Goal: Complete application form

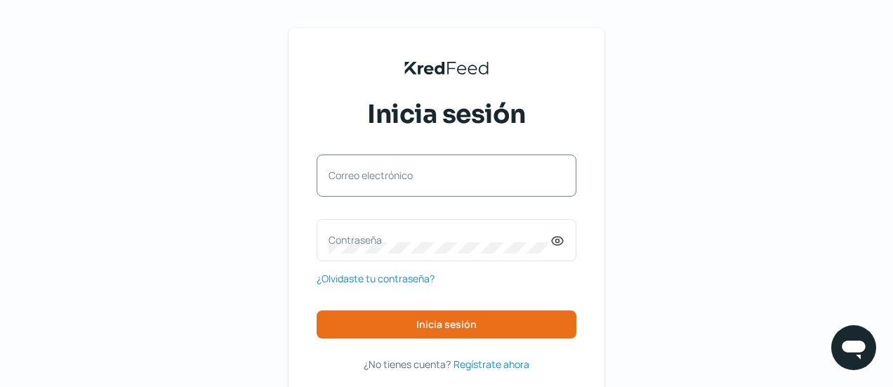
click at [378, 194] on div "Correo electrónico" at bounding box center [447, 175] width 260 height 42
paste input "[EMAIL_ADDRESS][DOMAIN_NAME]"
type input "[EMAIL_ADDRESS][DOMAIN_NAME]"
click at [684, 255] on div "KredFeed's Black Logo Inicia sesión [EMAIL_ADDRESS][DOMAIN_NAME] Correo electró…" at bounding box center [446, 227] width 893 height 454
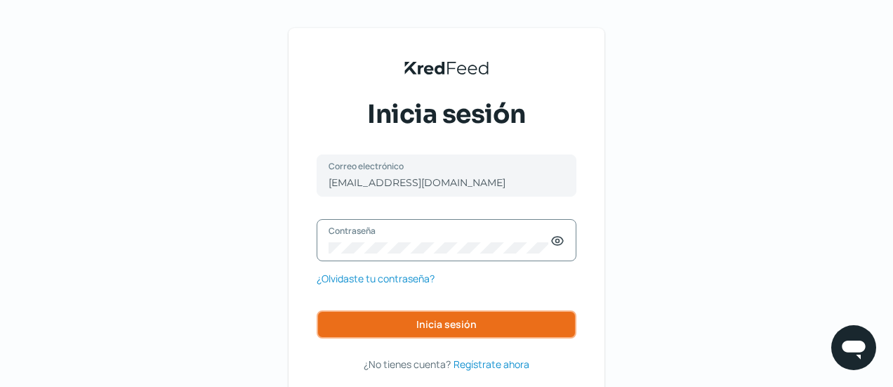
click at [477, 329] on span "Inicia sesión" at bounding box center [446, 324] width 60 height 10
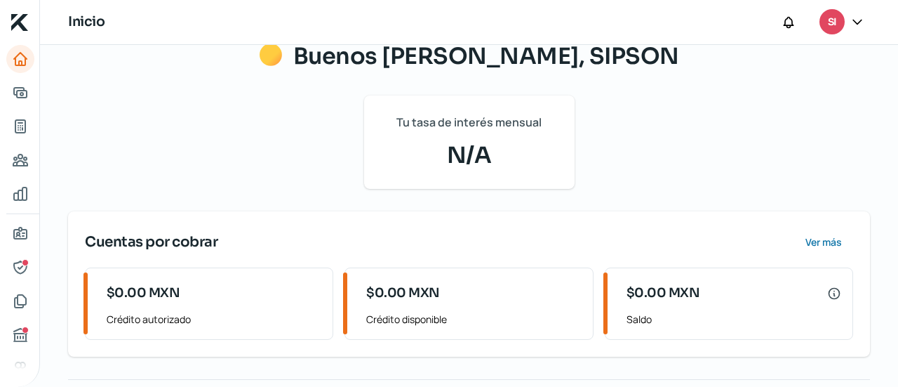
scroll to position [117, 0]
click at [17, 235] on icon "Información general" at bounding box center [20, 232] width 13 height 11
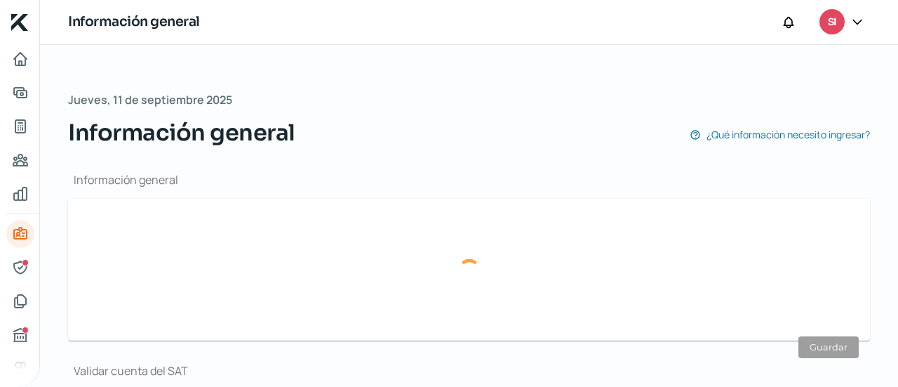
type input "[EMAIL_ADDRESS][DOMAIN_NAME]"
type input "Régimen simplificado de confianza"
type input "SIPSON"
type input "66 - 2102 - 0114"
type input "PSE1610275W6"
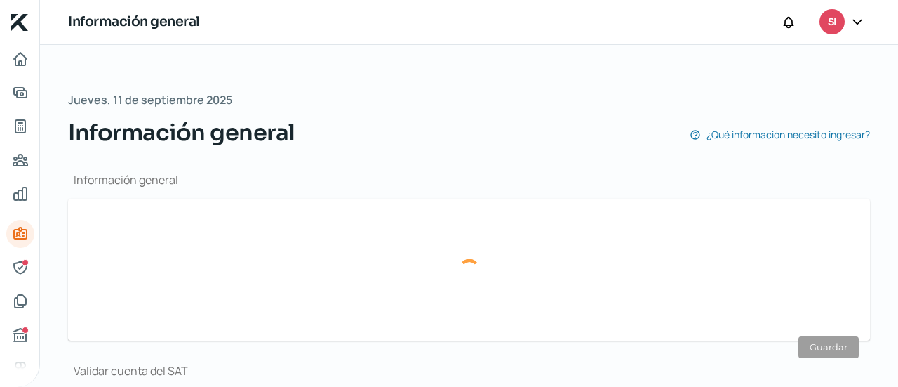
type input "Atardecer"
type input "78"
type input "83220"
type input "Real de Llano"
type input "[PERSON_NAME]"
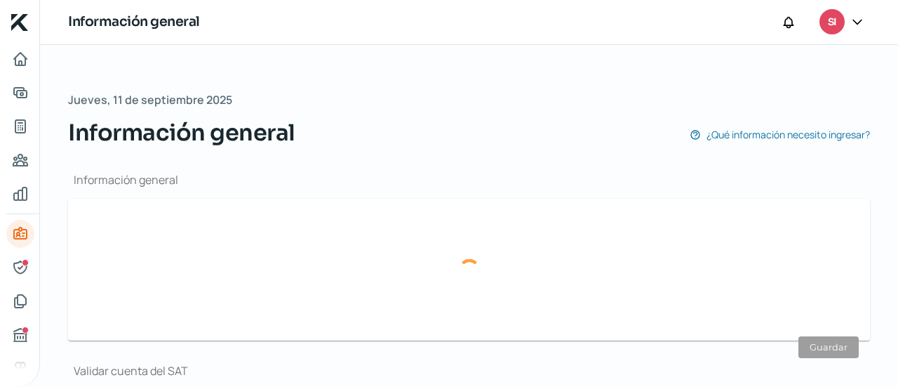
type input "[GEOGRAPHIC_DATA]"
type input "RECIBO CFE AGOSTO 2025 [PERSON_NAME] [PERSON_NAME].pdf"
type input "9"
type input "0"
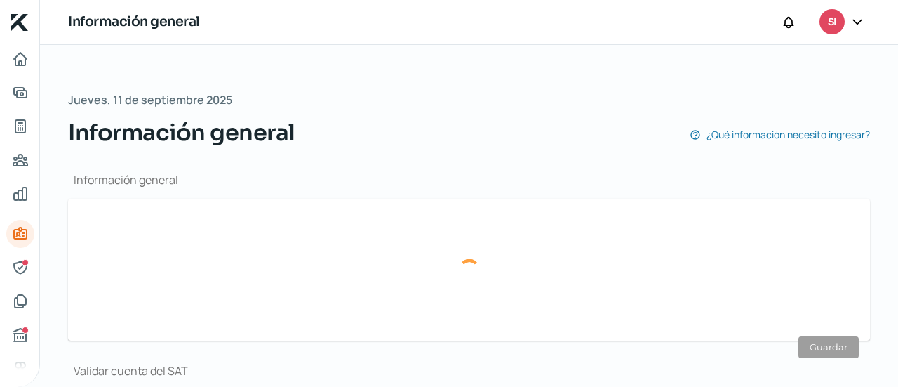
type input "Propia"
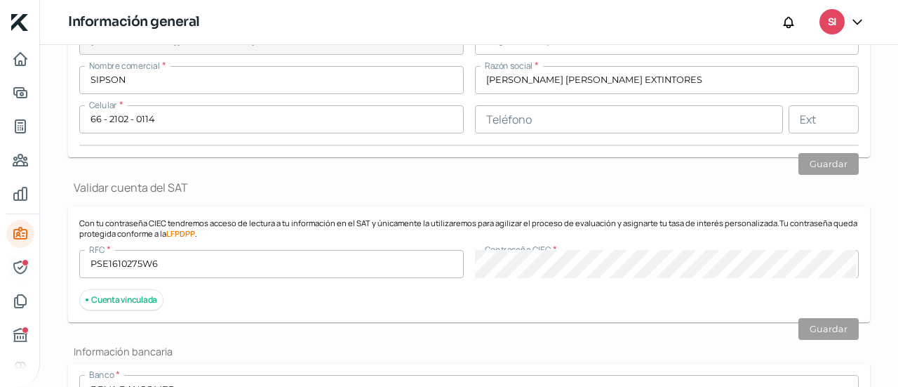
scroll to position [183, 0]
click at [13, 270] on icon "Representantes" at bounding box center [20, 267] width 17 height 17
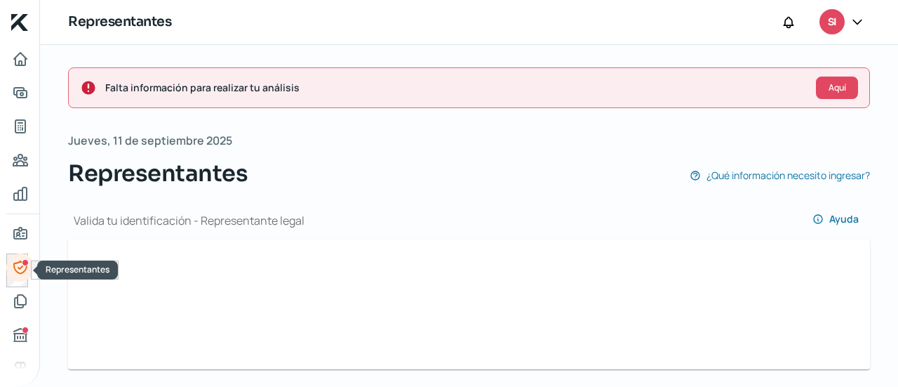
type input "5c6ce3e2-1937-4465-8071-1e28786267cd-officialIdFront.jpg"
type input "[PERSON_NAME]"
type input "VIAÑA"
type input "PAVR700630HDFRXL00"
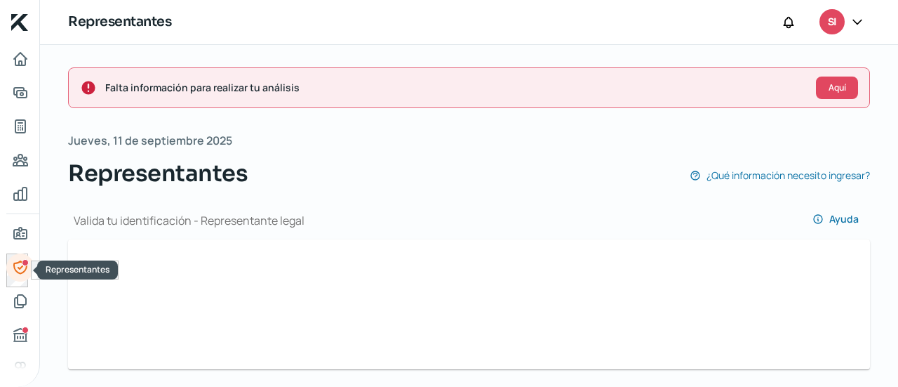
type input "PAVR7006307V9"
type input "[EMAIL_ADDRESS][DOMAIN_NAME]"
type input "66 - 2102 - 0114"
type input "Casado/a"
type input "PRVIRL70063009H400"
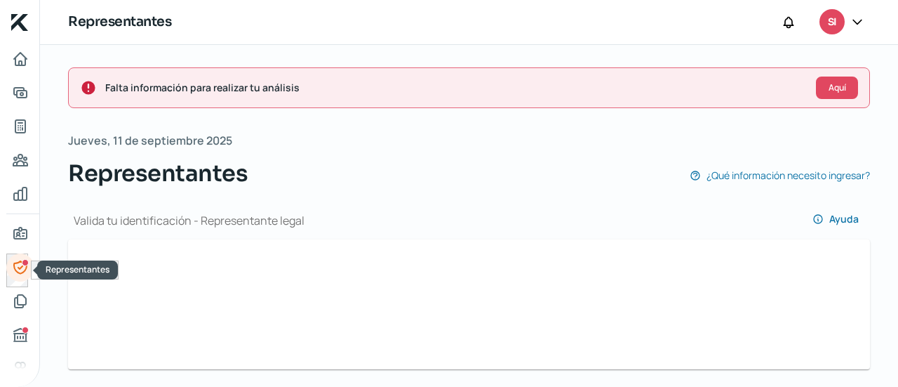
type input "[DATE]"
type input "Hombre"
type input "5c6ce3e2-1937-4465-8071-1e28786267cd-majorityShareholderOif.jpg"
type input "[PERSON_NAME]"
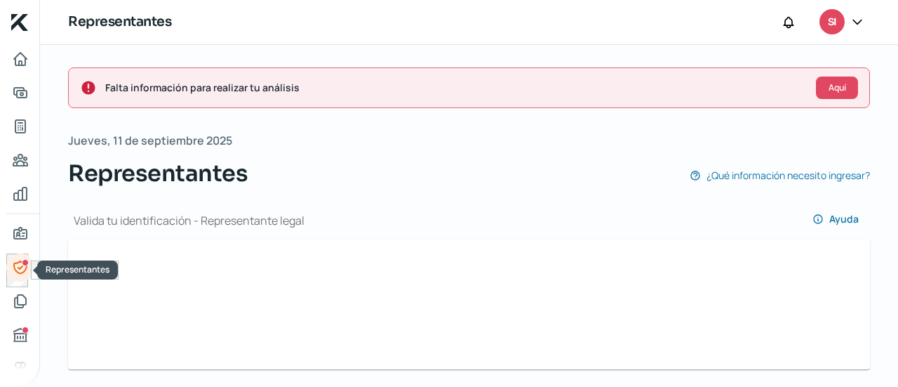
type input "VIAÑA"
type input "PAVR700630HDFRXL00"
type input "PAVR7006307V9"
type input "[EMAIL_ADDRESS][DOMAIN_NAME]"
type input "66 - 2102 - 0114"
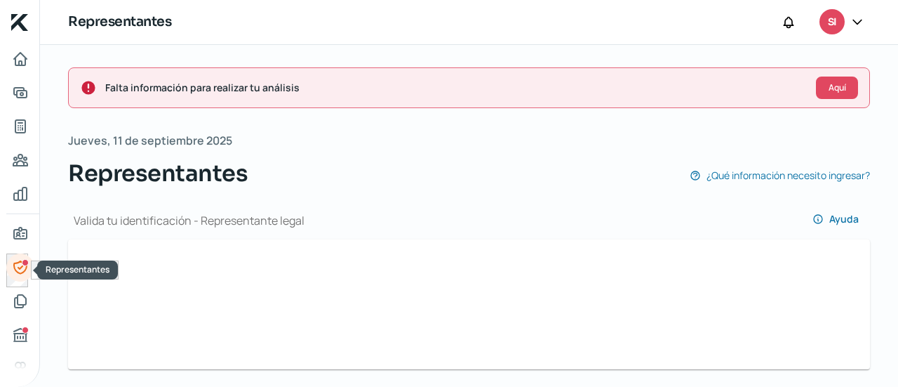
type input "Casado/a"
type input "PRVIRL70063009H400"
type input "[DATE]"
type input "Hombre"
type input "No"
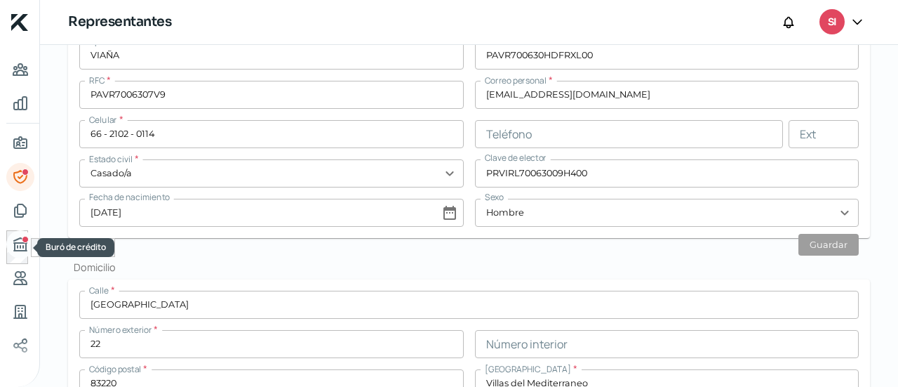
scroll to position [90, 0]
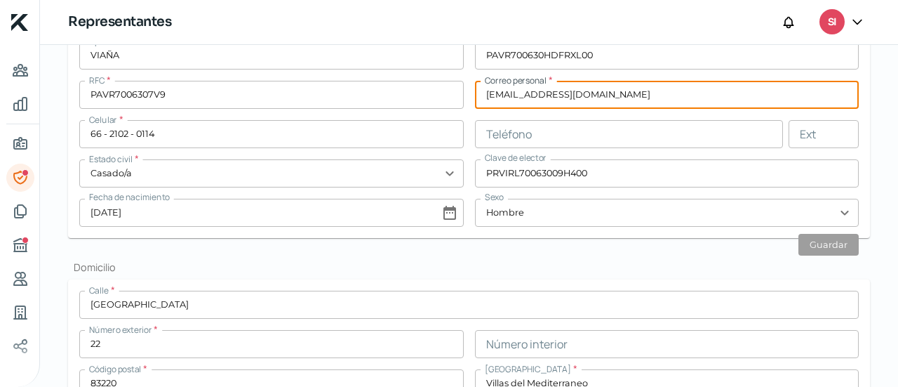
drag, startPoint x: 616, startPoint y: 93, endPoint x: 453, endPoint y: 93, distance: 162.9
click at [453, 93] on div "Nombre(s) * [PERSON_NAME] [PERSON_NAME] * [PERSON_NAME] Apellido materno * [PER…" at bounding box center [469, 114] width 780 height 225
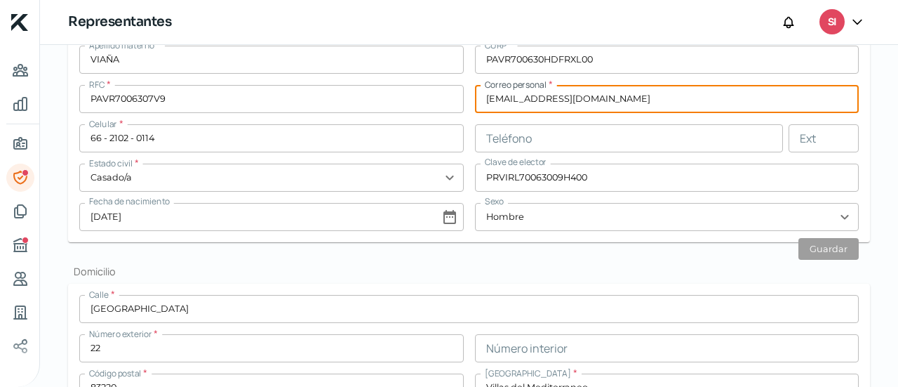
scroll to position [425, 0]
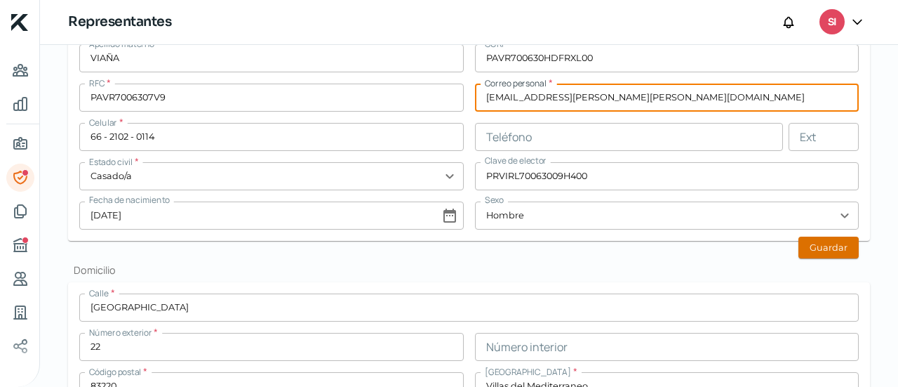
type input "[EMAIL_ADDRESS][PERSON_NAME][PERSON_NAME][DOMAIN_NAME]"
click at [825, 248] on button "Guardar" at bounding box center [829, 248] width 60 height 22
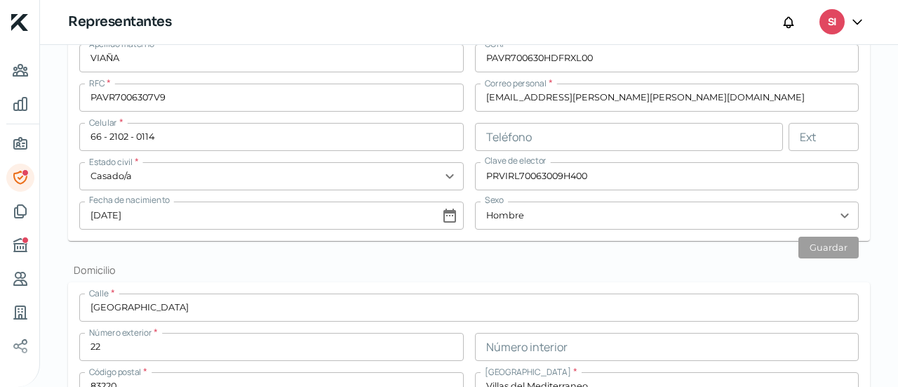
type input "[DATE]"
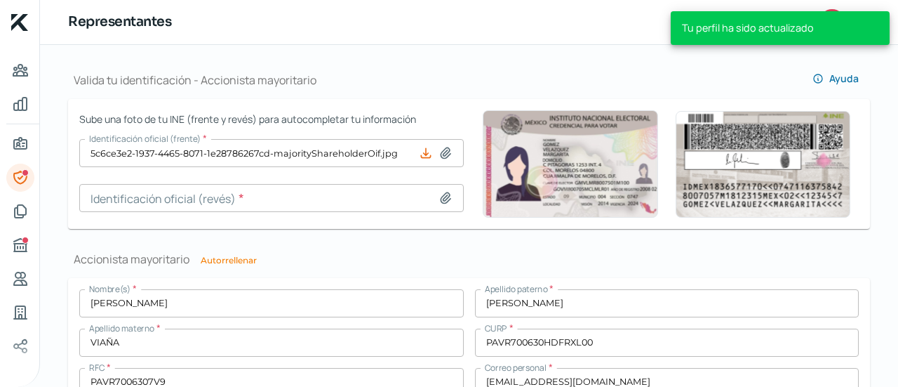
scroll to position [934, 0]
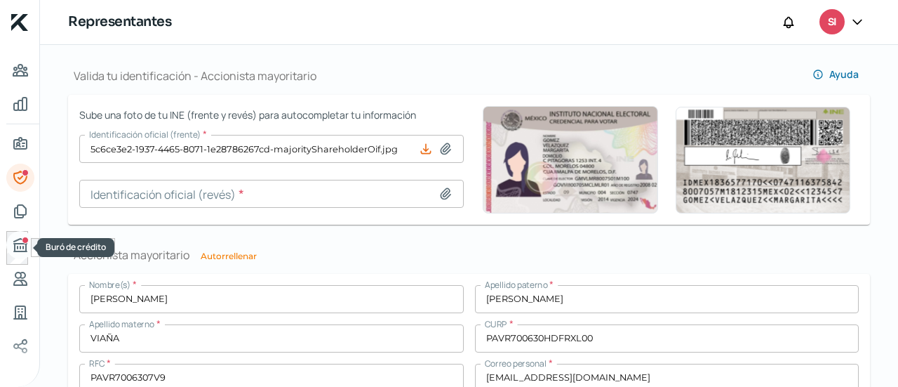
click at [20, 251] on icon "Buró de crédito" at bounding box center [20, 245] width 13 height 13
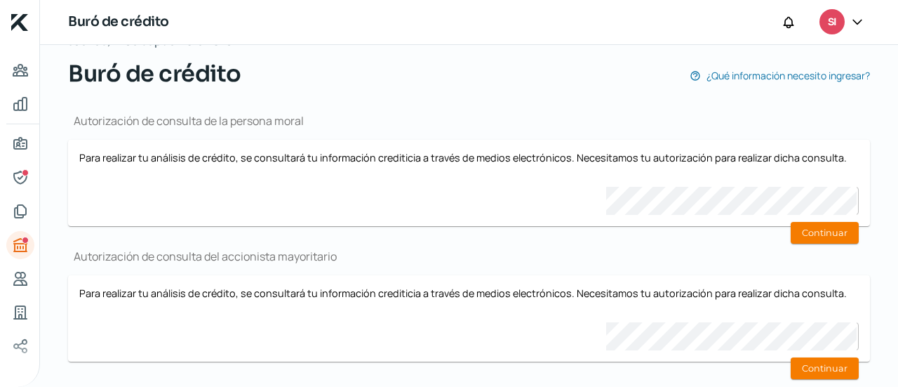
scroll to position [99, 0]
click at [820, 237] on button "Continuar" at bounding box center [825, 234] width 68 height 22
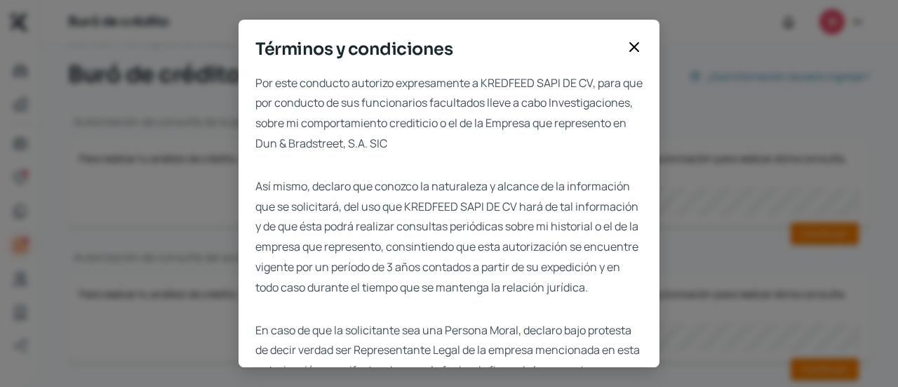
scroll to position [140, 0]
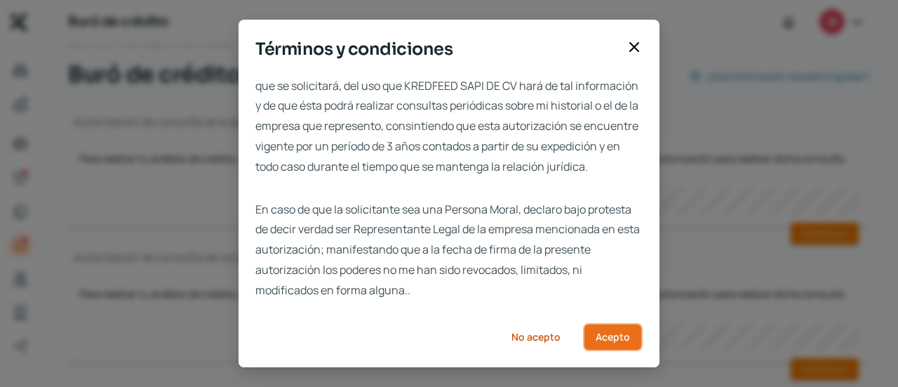
click at [602, 345] on button "Acepto" at bounding box center [613, 337] width 60 height 28
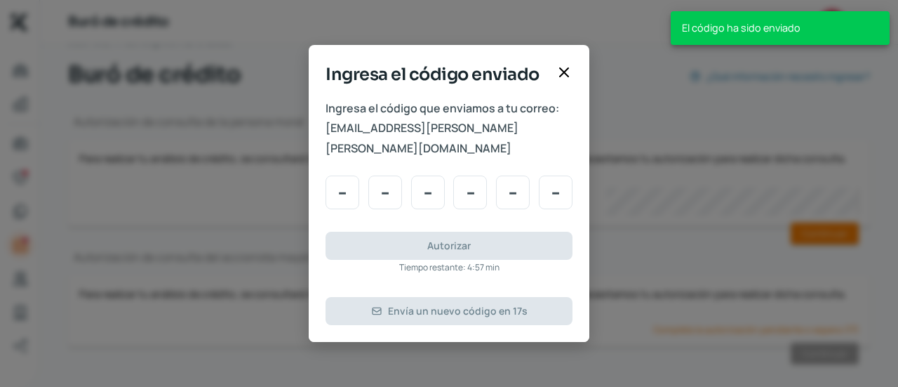
click at [555, 92] on div "Ingresa el código enviado" at bounding box center [449, 80] width 281 height 37
click at [557, 81] on icon at bounding box center [564, 72] width 17 height 17
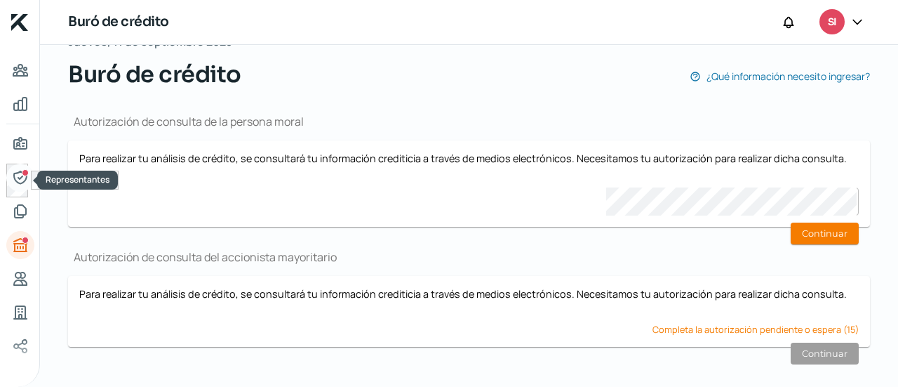
click at [18, 175] on icon "Representantes" at bounding box center [20, 177] width 17 height 17
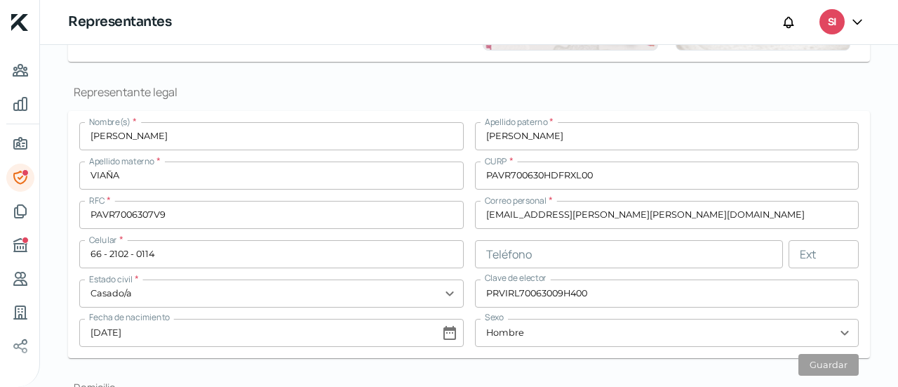
scroll to position [309, 0]
click at [659, 214] on input "[EMAIL_ADDRESS][PERSON_NAME][PERSON_NAME][DOMAIN_NAME]" at bounding box center [667, 213] width 385 height 28
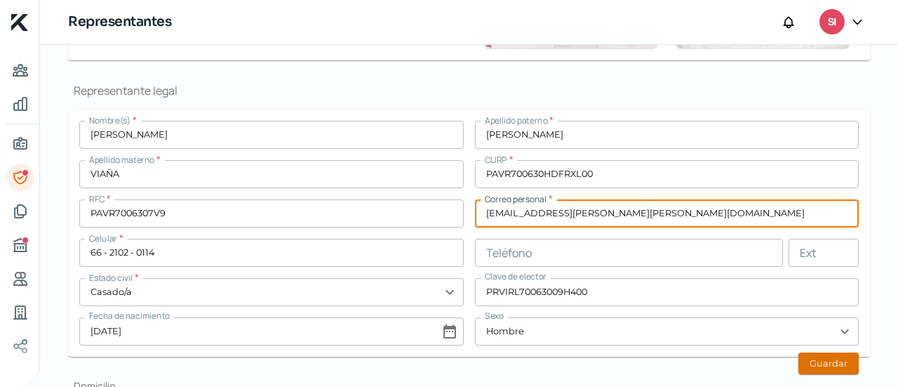
type input "[EMAIL_ADDRESS][PERSON_NAME][PERSON_NAME][DOMAIN_NAME]"
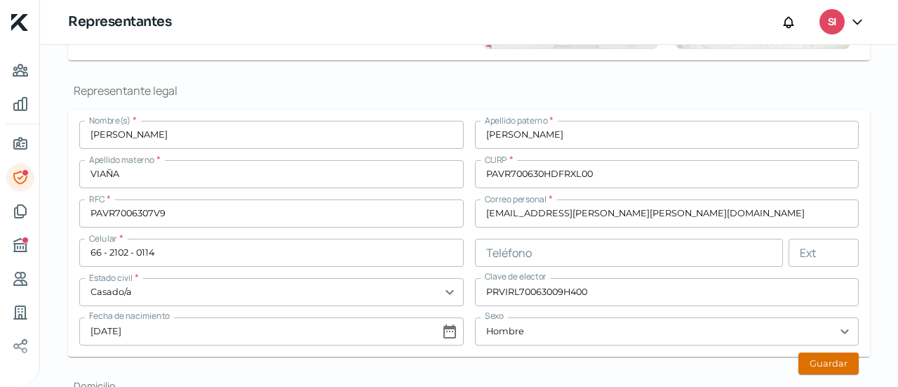
click at [816, 363] on button "Guardar" at bounding box center [829, 363] width 60 height 22
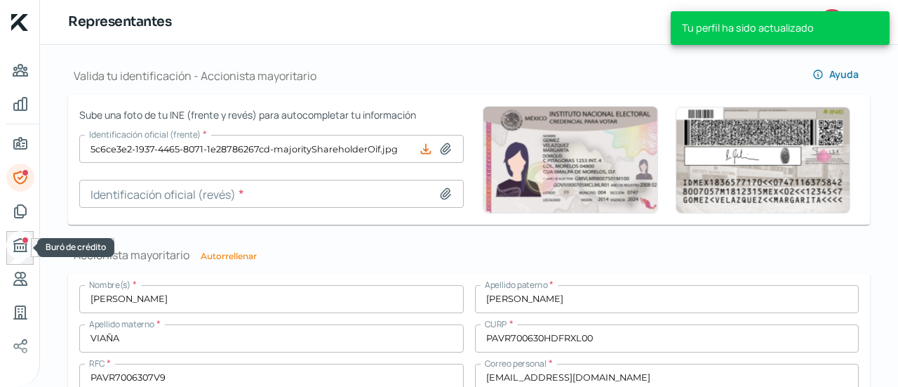
scroll to position [934, 0]
click at [15, 246] on icon "Buró de crédito" at bounding box center [20, 245] width 17 height 17
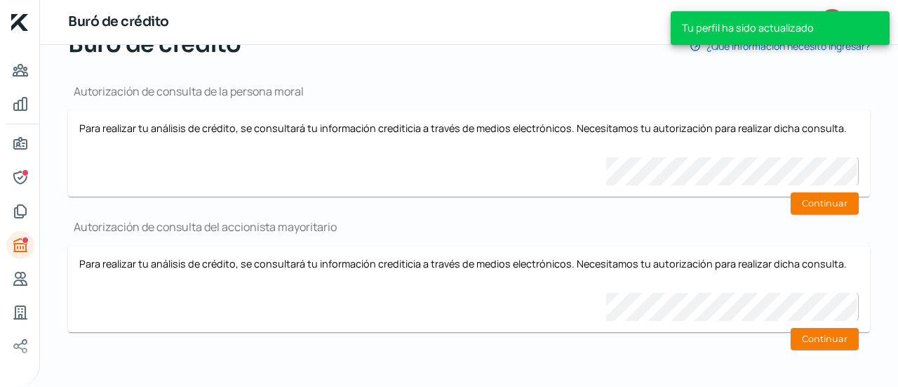
scroll to position [119, 0]
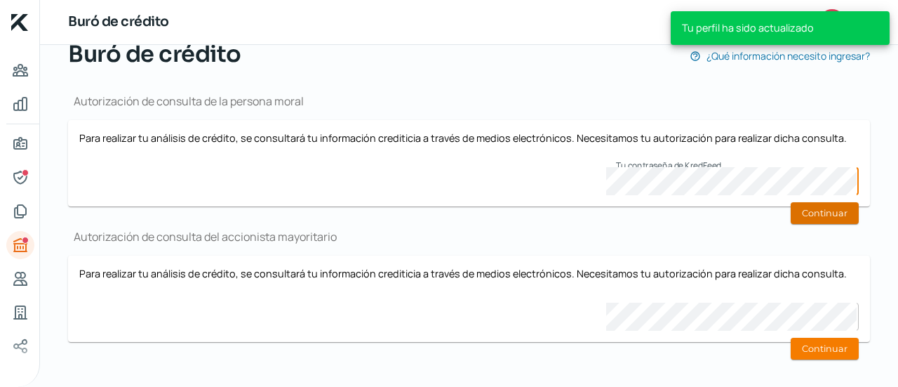
click at [842, 217] on button "Continuar" at bounding box center [825, 213] width 68 height 22
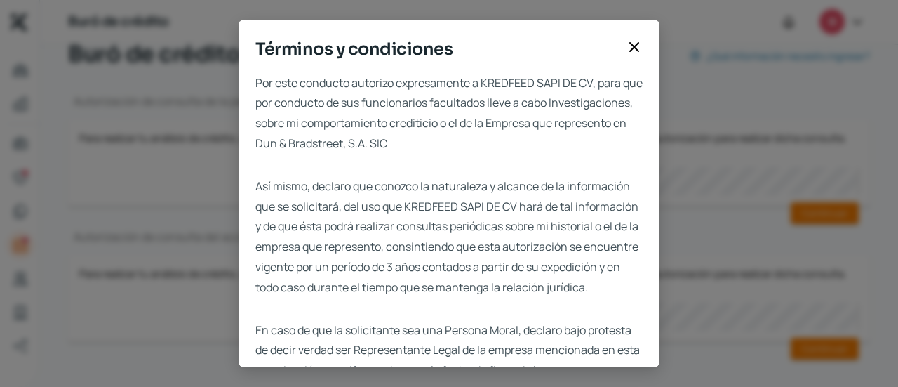
click at [658, 231] on div "Términos y condiciones Por este conducto autorizo expresamente a KREDFEED SAPI …" at bounding box center [449, 193] width 898 height 387
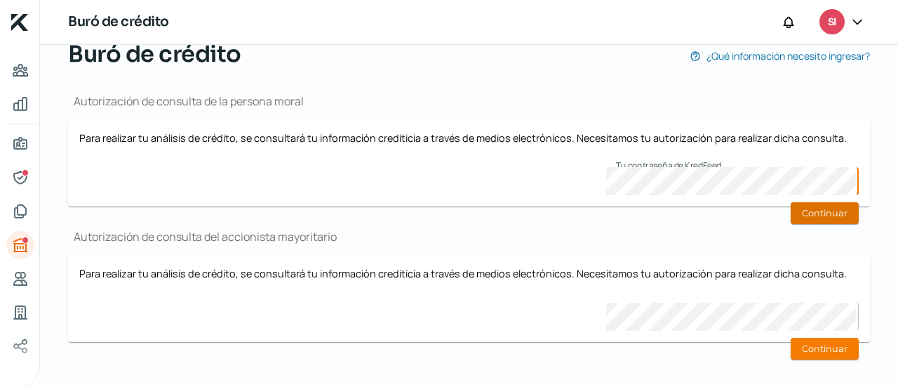
click at [816, 209] on button "Continuar" at bounding box center [825, 213] width 68 height 22
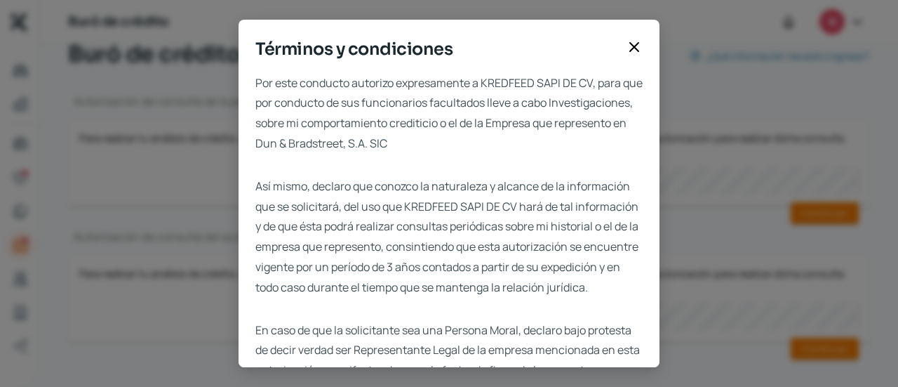
scroll to position [140, 0]
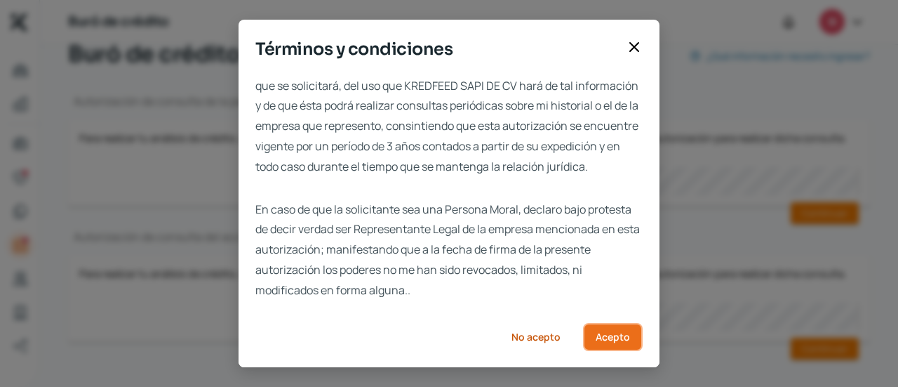
click at [606, 333] on span "Acepto" at bounding box center [613, 337] width 34 height 10
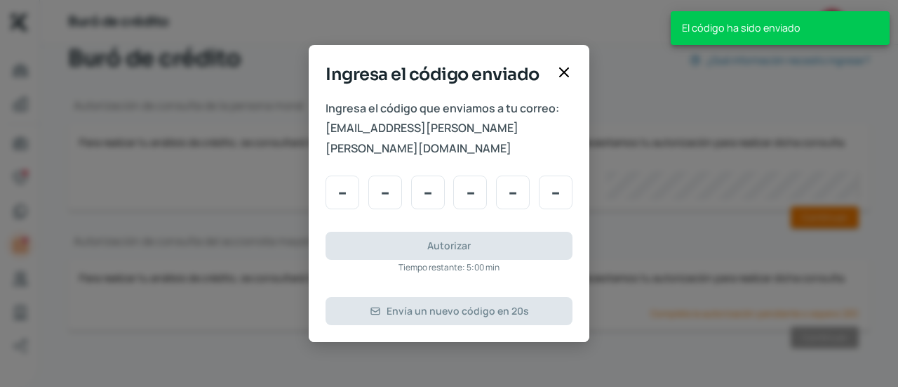
scroll to position [0, 0]
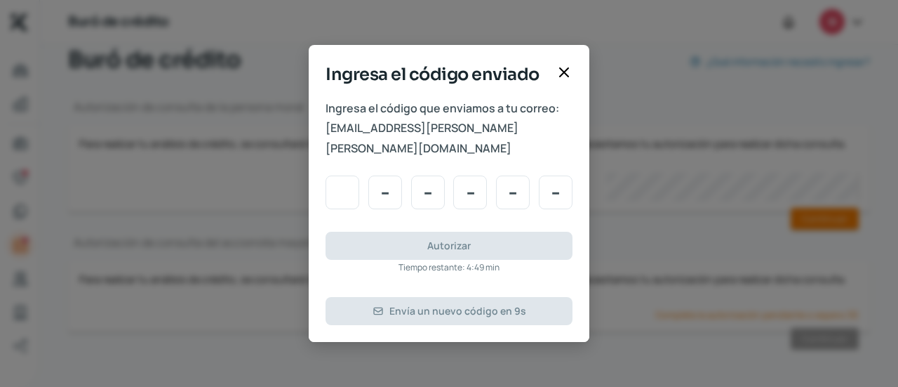
type input "6"
type input "0"
type input "4"
type input "1"
type input "4"
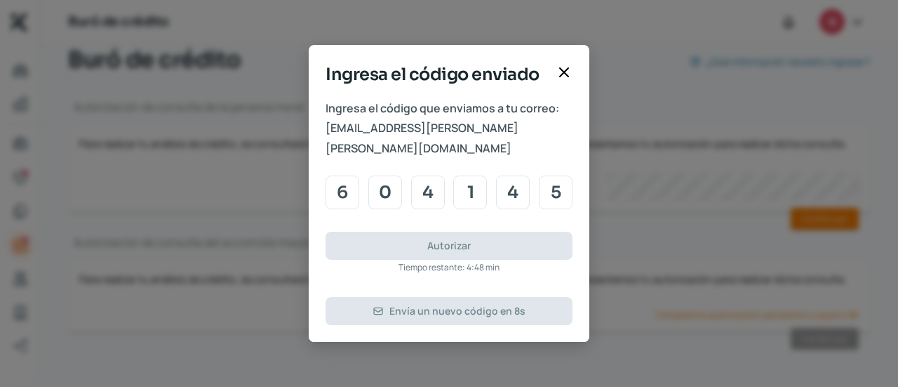
type input "5"
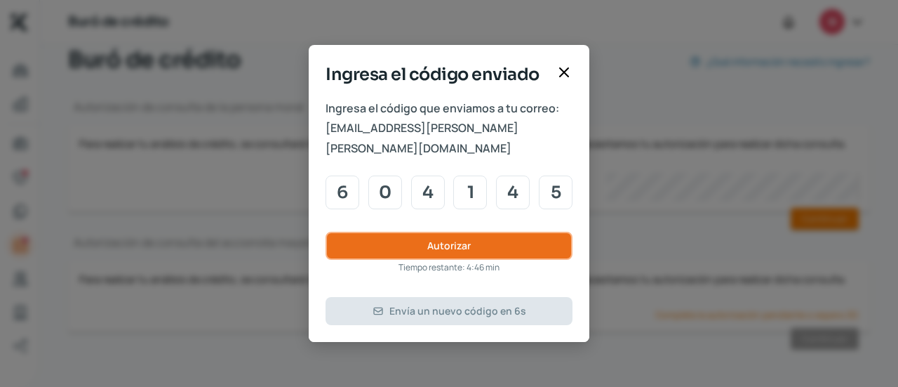
click at [467, 241] on span "Autorizar" at bounding box center [449, 246] width 44 height 10
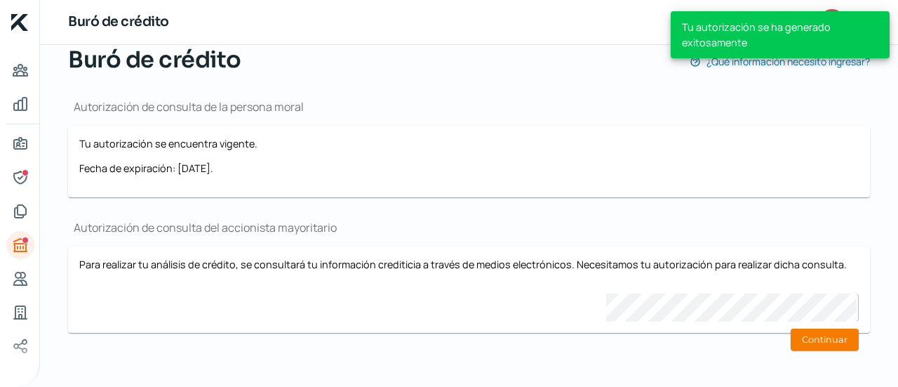
scroll to position [115, 0]
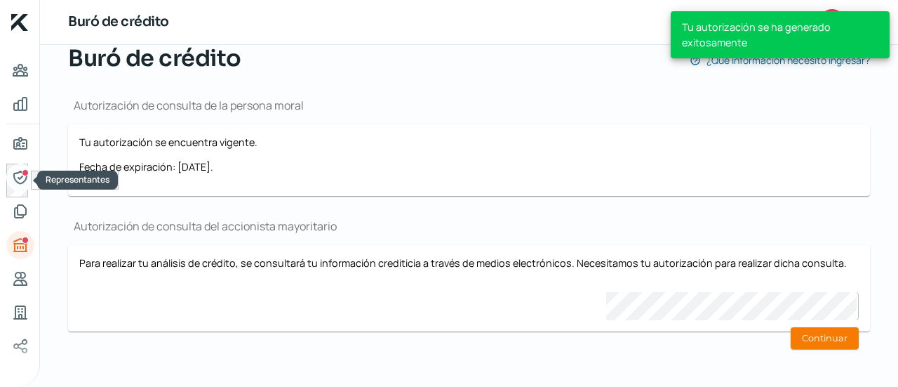
click at [23, 175] on div "Representantes" at bounding box center [25, 172] width 7 height 7
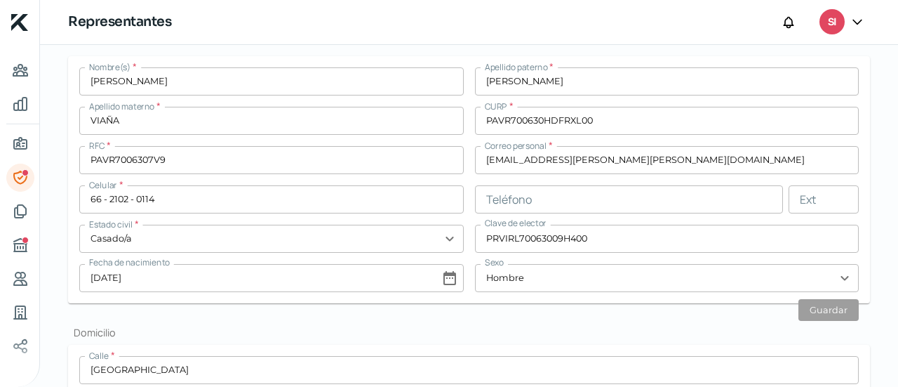
scroll to position [362, 0]
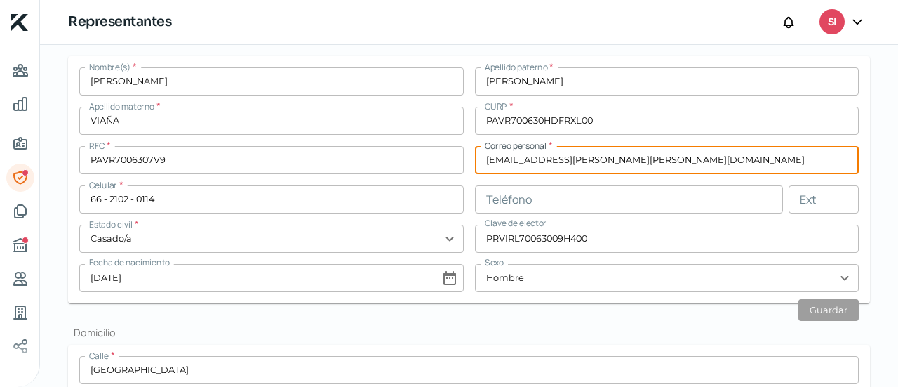
drag, startPoint x: 636, startPoint y: 166, endPoint x: 440, endPoint y: 166, distance: 195.8
click at [442, 166] on div "Nombre(s) * [PERSON_NAME] [PERSON_NAME] * [PERSON_NAME] Apellido materno * [PER…" at bounding box center [469, 179] width 780 height 225
paste input "[EMAIL_ADDRESS][DOMAIN_NAME]"
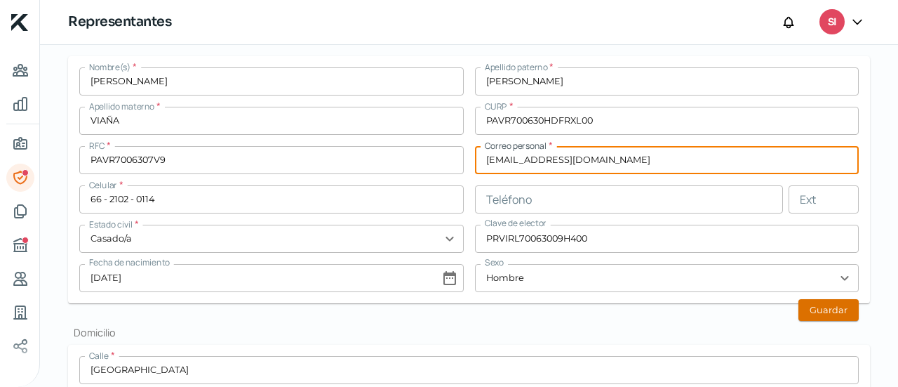
type input "[EMAIL_ADDRESS][DOMAIN_NAME]"
click at [807, 308] on button "Guardar" at bounding box center [829, 310] width 60 height 22
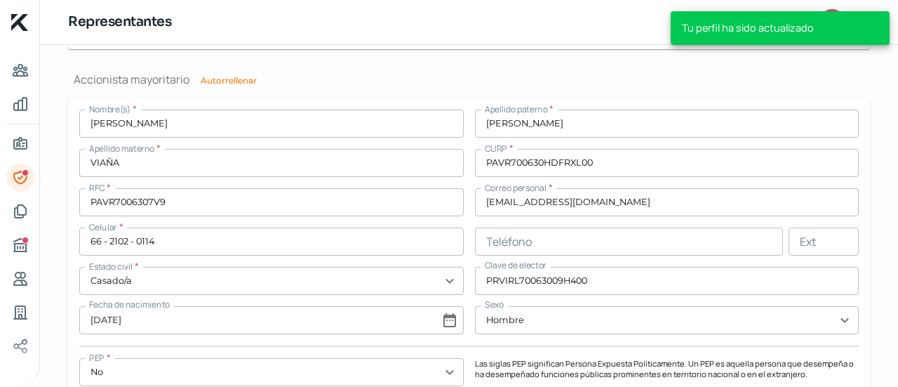
scroll to position [1108, 0]
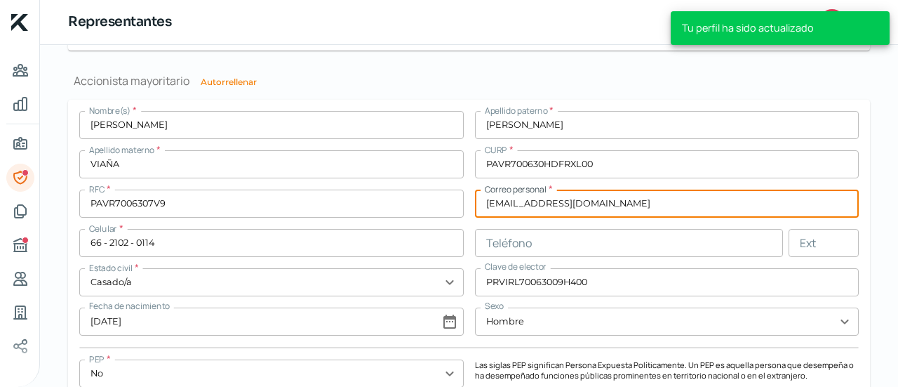
drag, startPoint x: 602, startPoint y: 204, endPoint x: 462, endPoint y: 203, distance: 139.7
click at [462, 203] on div "Nombre(s) * [PERSON_NAME] [PERSON_NAME] * [PERSON_NAME] Apellido materno * [PER…" at bounding box center [469, 251] width 780 height 281
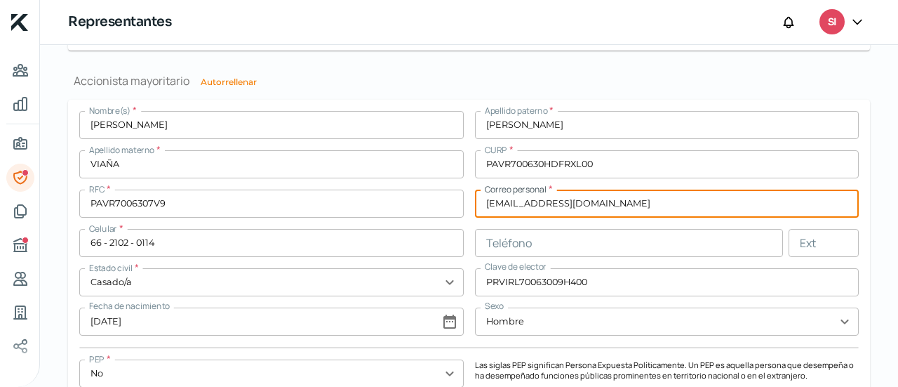
click at [590, 209] on input "[EMAIL_ADDRESS][DOMAIN_NAME]" at bounding box center [667, 204] width 385 height 28
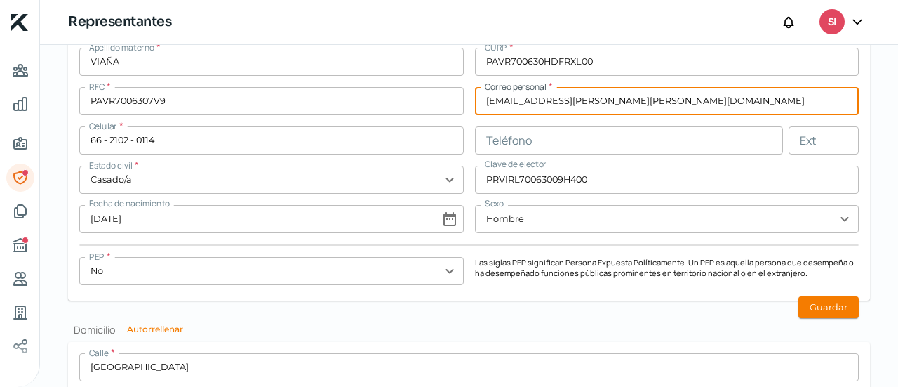
scroll to position [1209, 0]
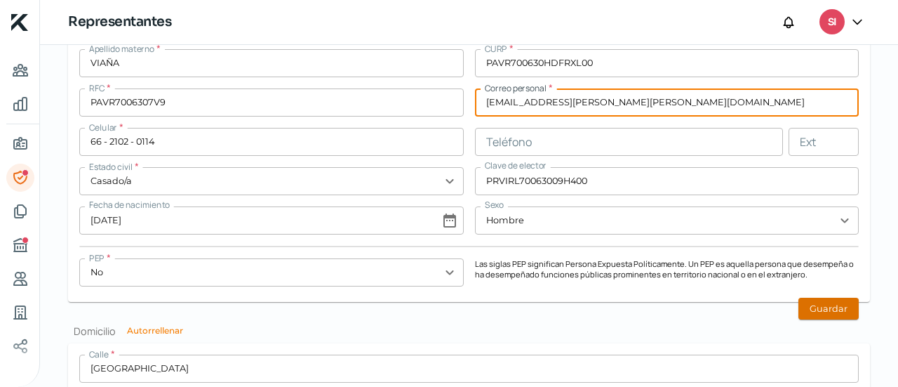
type input "[EMAIL_ADDRESS][PERSON_NAME][PERSON_NAME][DOMAIN_NAME]"
click at [814, 314] on button "Guardar" at bounding box center [829, 309] width 60 height 22
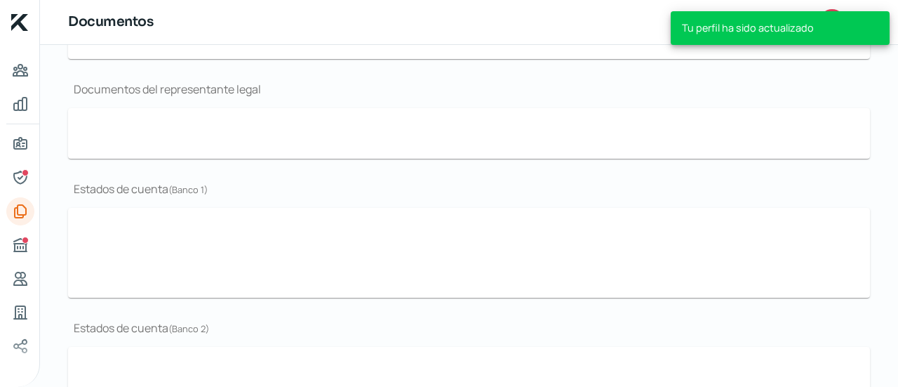
type input "CF AGO 25.pdf"
type input "SIPSON Presentation 2024.pdf"
type input "ESTADOS FINANCIEROS JUNIO 2025.pdf"
type input "ESTADOS FINANCIEROS [PERSON_NAME] [PERSON_NAME] 2024 ACTUALIZADOS.pdf"
type input "ESTADO DE CUENTA AGOSTO BANCOMER 2025.pdf"
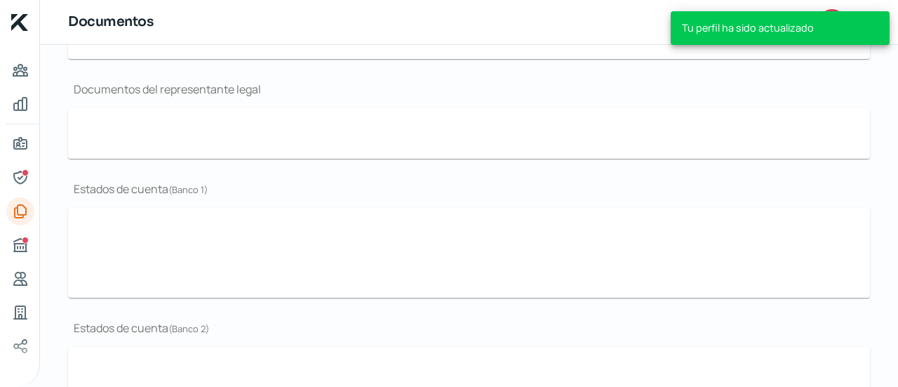
type input "ESTADO DE CUENTA [PERSON_NAME] 2025.pdf"
type input "ESTADO DE CUENTA JUNIO BANCOMER 2025.pdf"
type input "EstadodeCuenta BANAMEX AGOSTO 2025.pdf"
type input "EstadodeCuenta BANAMEX [PERSON_NAME] 2025.pdf"
type input "EstadodeCuenta BANAMEX JUNIO 2025.pdf"
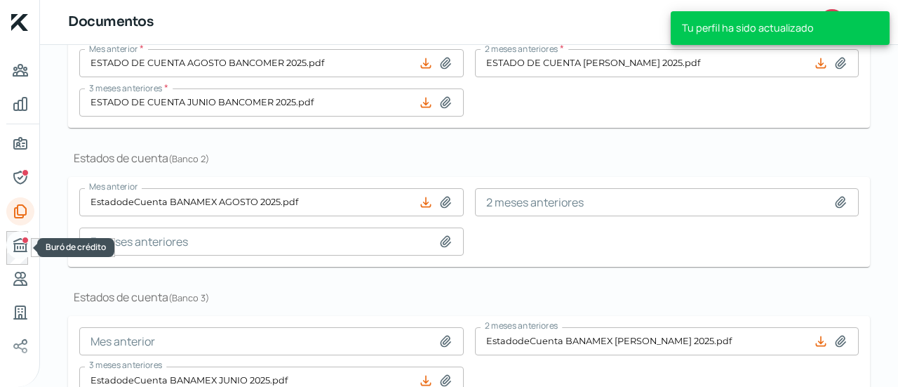
click at [25, 239] on div "Buró de crédito" at bounding box center [25, 240] width 7 height 7
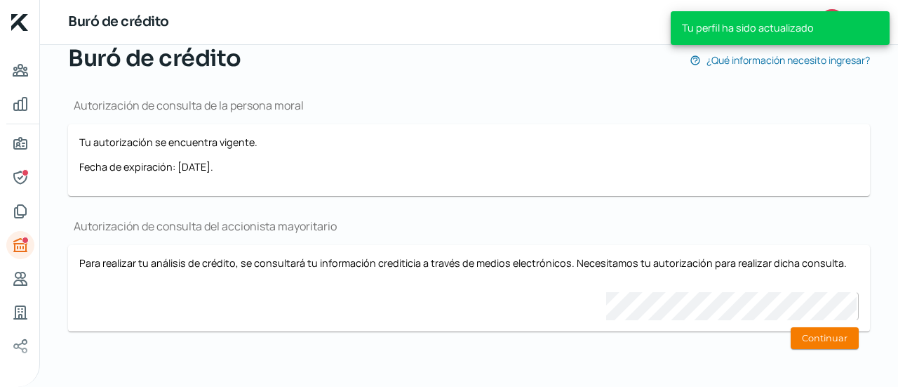
scroll to position [112, 0]
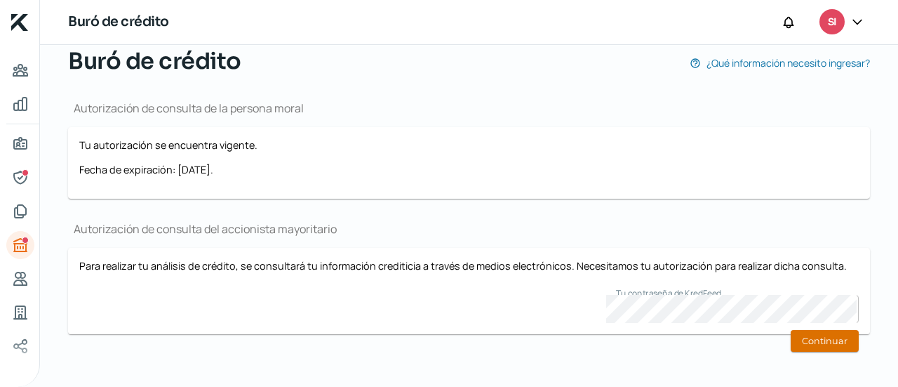
click at [814, 340] on button "Continuar" at bounding box center [825, 341] width 68 height 22
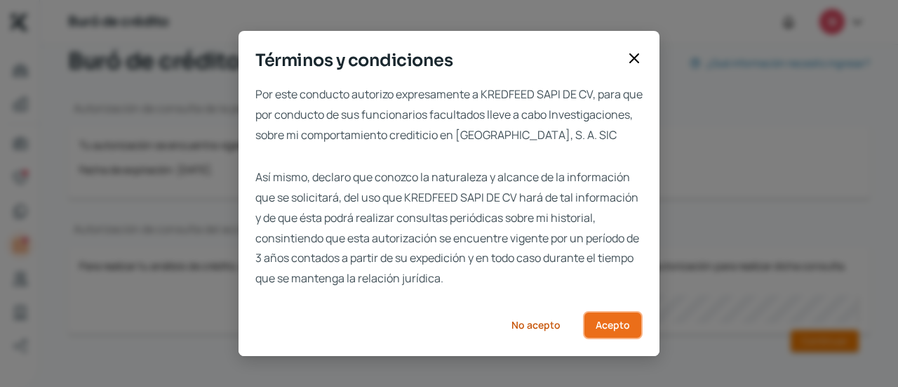
click at [606, 324] on button "Acepto" at bounding box center [613, 325] width 60 height 28
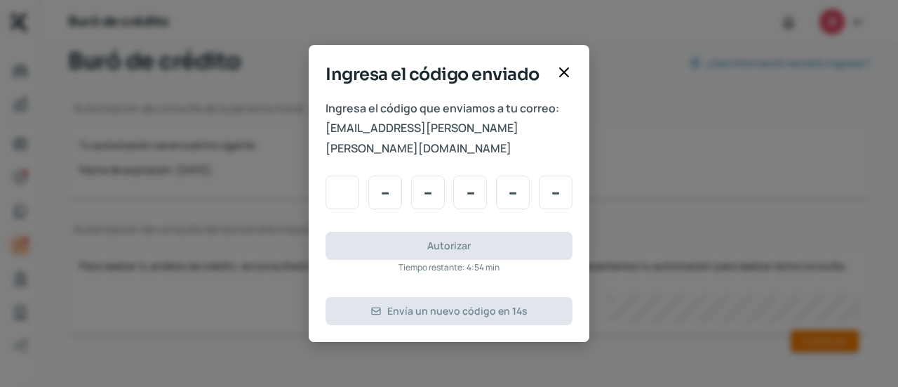
type input "6"
type input "2"
type input "8"
type input "2"
type input "7"
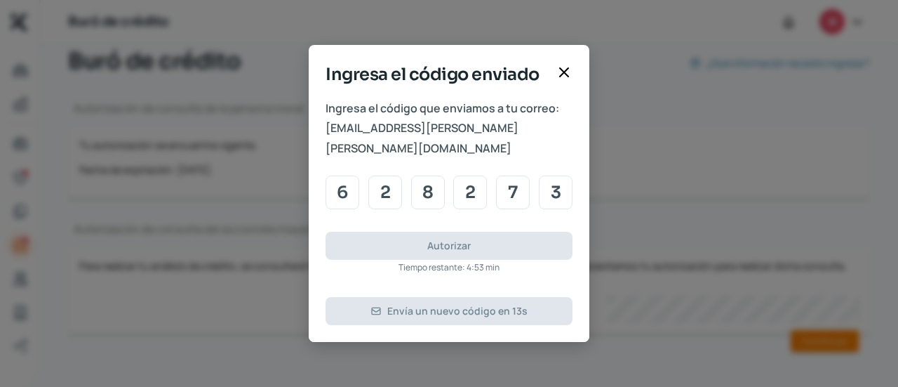
type input "3"
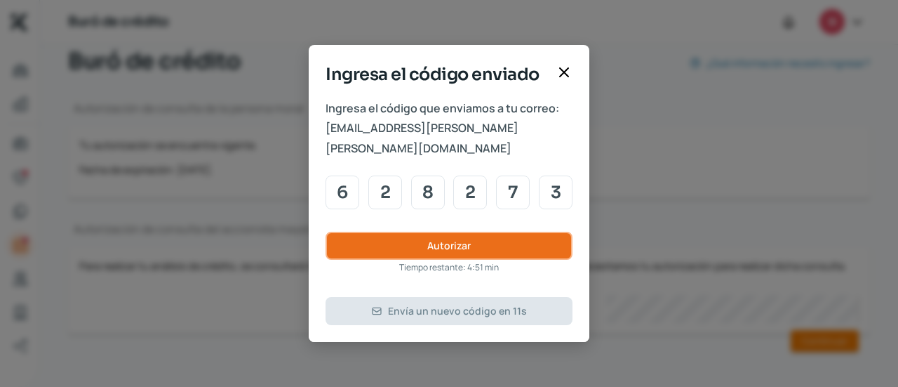
click at [456, 232] on button "Autorizar" at bounding box center [449, 246] width 247 height 28
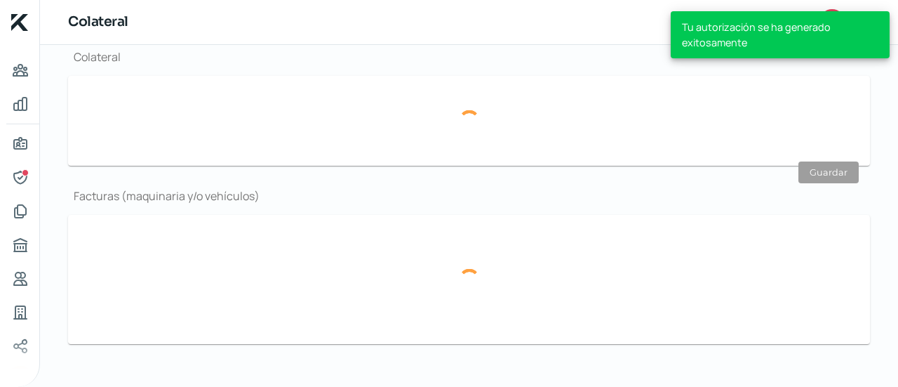
scroll to position [126, 0]
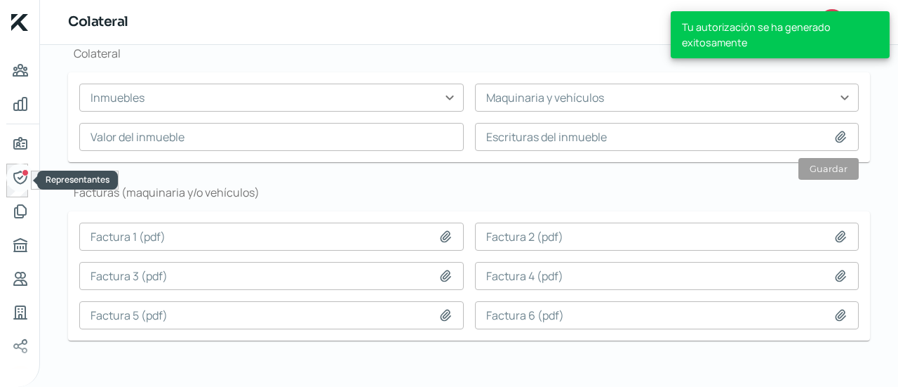
click at [17, 182] on icon "Representantes" at bounding box center [19, 177] width 13 height 13
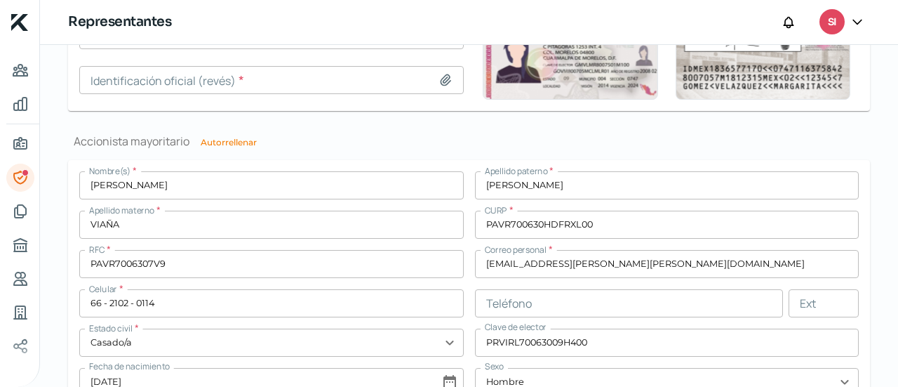
scroll to position [1050, 0]
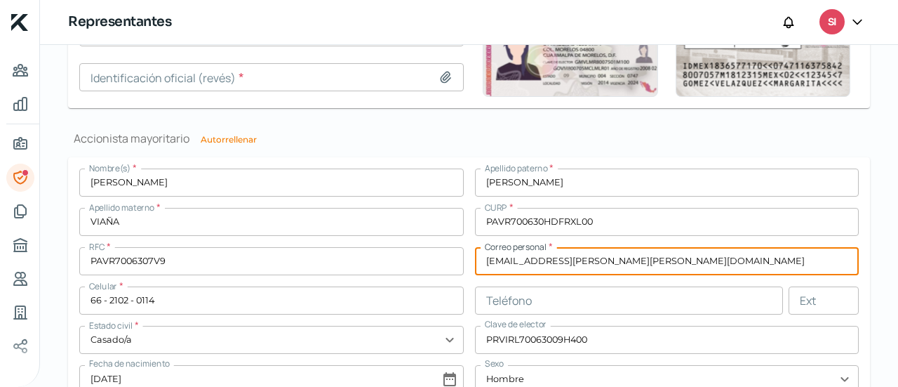
drag, startPoint x: 518, startPoint y: 245, endPoint x: 417, endPoint y: 239, distance: 101.2
click at [417, 239] on div "Nombre(s) * [PERSON_NAME] [PERSON_NAME] * [PERSON_NAME] Apellido materno * [PER…" at bounding box center [469, 308] width 780 height 281
paste input "[EMAIL_ADDRESS][DOMAIN_NAME]"
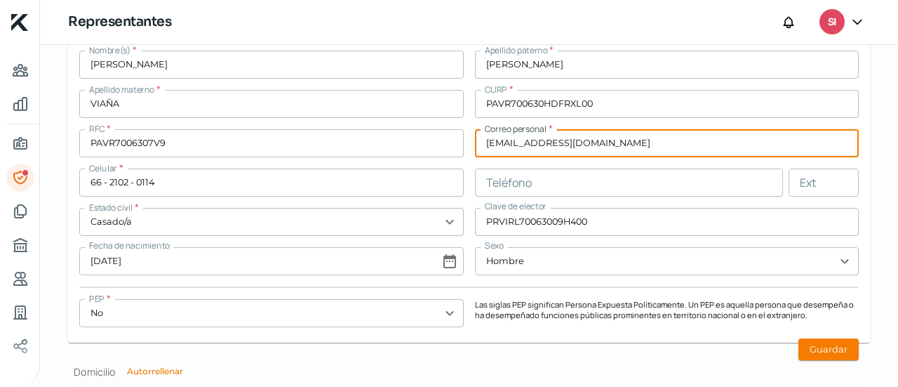
scroll to position [1168, 0]
type input "[EMAIL_ADDRESS][DOMAIN_NAME]"
click at [824, 354] on button "Guardar" at bounding box center [829, 349] width 60 height 22
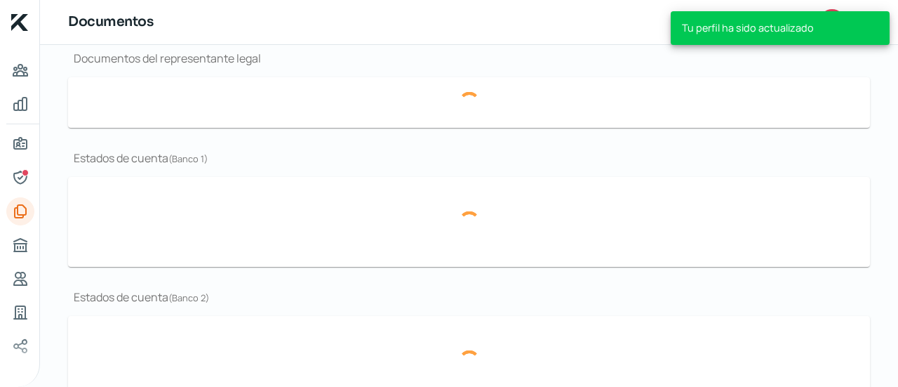
type input "CF AGO 25.pdf"
type input "SIPSON Presentation 2024.pdf"
type input "ESTADOS FINANCIEROS JUNIO 2025.pdf"
type input "ESTADOS FINANCIEROS [PERSON_NAME] [PERSON_NAME] 2024 ACTUALIZADOS.pdf"
type input "ESTADO DE CUENTA AGOSTO BANCOMER 2025.pdf"
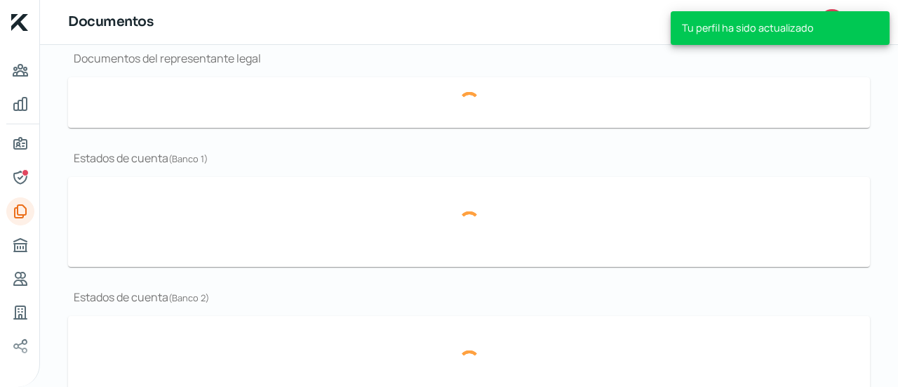
type input "ESTADO DE CUENTA [PERSON_NAME] 2025.pdf"
type input "ESTADO DE CUENTA JUNIO BANCOMER 2025.pdf"
type input "EstadodeCuenta BANAMEX AGOSTO 2025.pdf"
type input "EstadodeCuenta BANAMEX [PERSON_NAME] 2025.pdf"
type input "EstadodeCuenta BANAMEX JUNIO 2025.pdf"
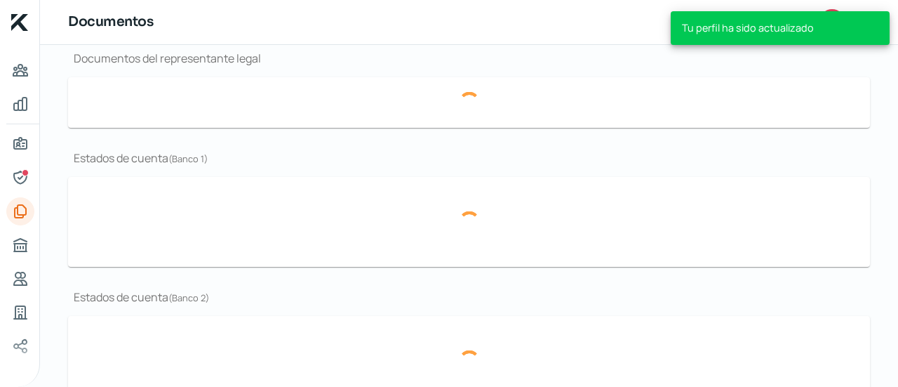
scroll to position [317, 0]
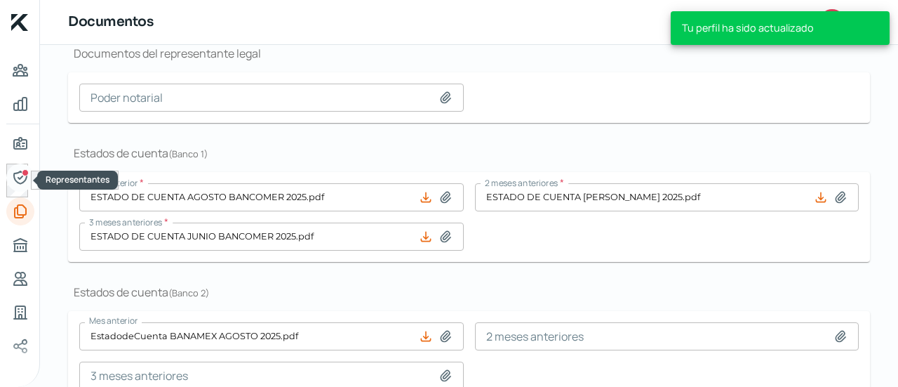
click at [26, 179] on icon "Representantes" at bounding box center [19, 177] width 13 height 13
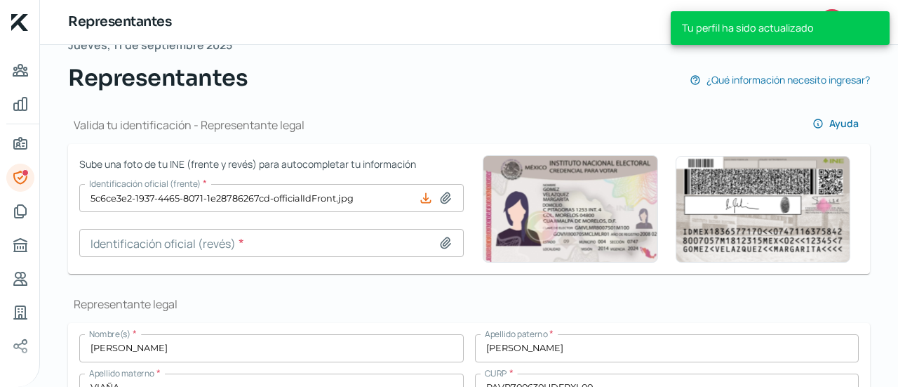
scroll to position [128, 0]
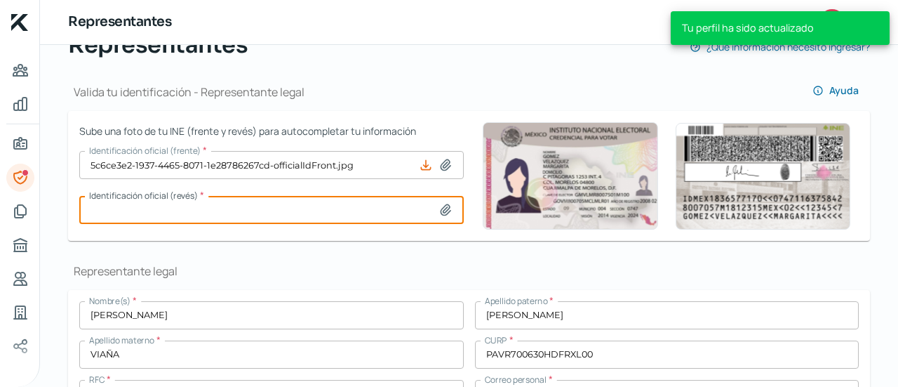
click at [441, 217] on input at bounding box center [271, 210] width 385 height 28
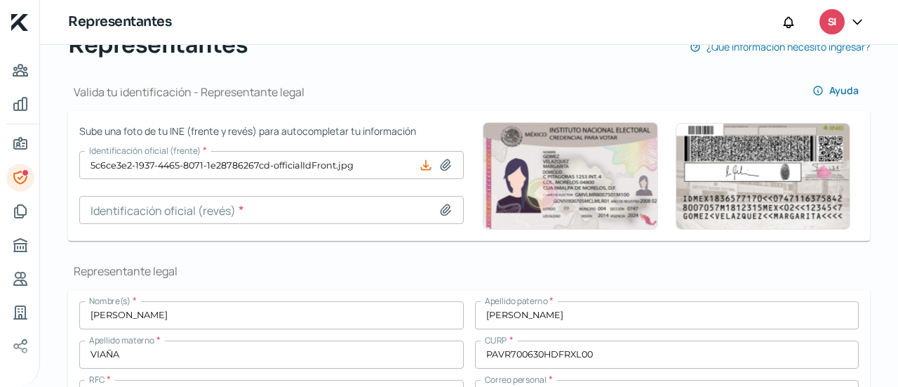
type input "C:\fakepath\[PERSON_NAME] 2018_Reverso.jpg"
type input "[PERSON_NAME] 2018_Reverso.jpg"
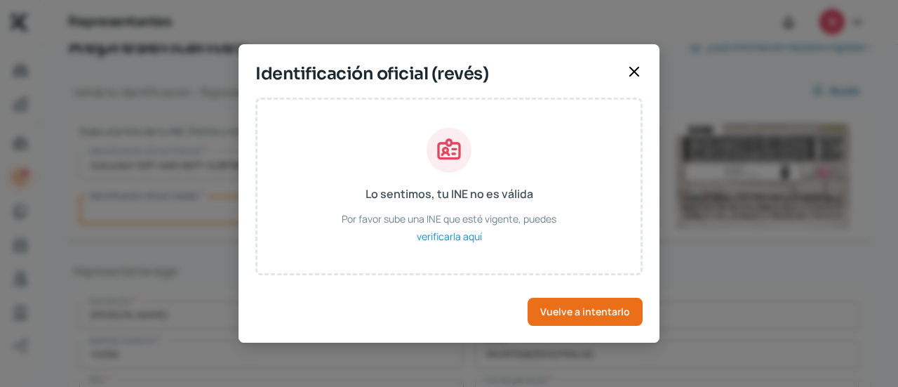
click at [632, 75] on icon at bounding box center [634, 71] width 17 height 17
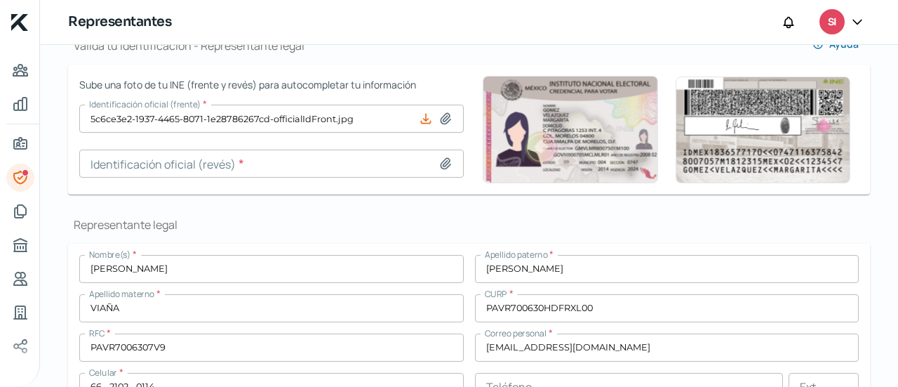
scroll to position [173, 0]
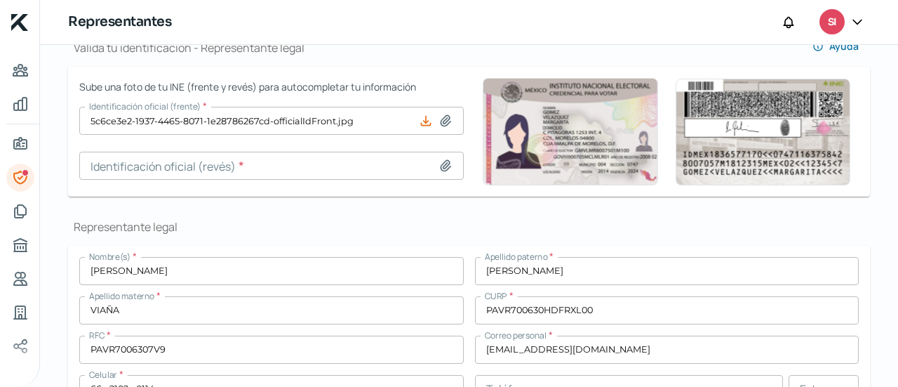
click at [441, 167] on icon at bounding box center [446, 165] width 10 height 11
type input "C:\fakepath\Carné de ID [DATE]_page-0001.jpg"
type input "Carné de ID [DATE]_page-0001.jpg"
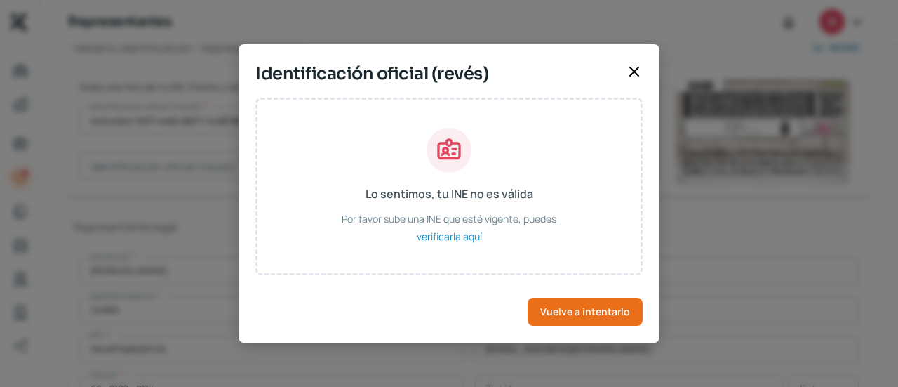
click at [640, 77] on icon at bounding box center [634, 71] width 17 height 17
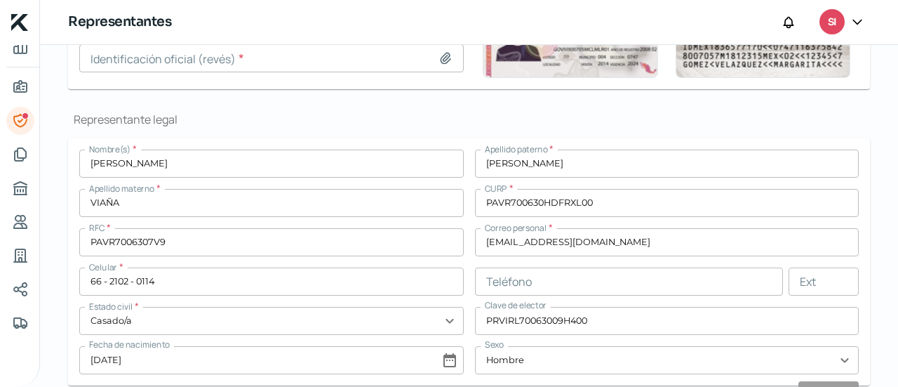
scroll to position [0, 0]
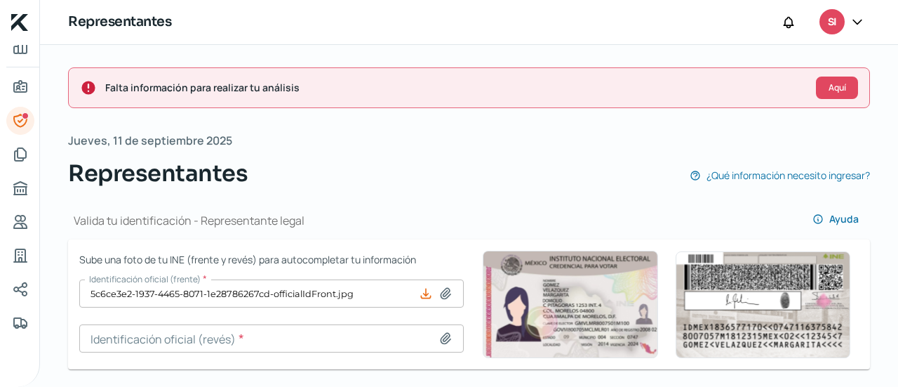
click at [439, 336] on icon at bounding box center [446, 338] width 14 height 14
type input "C:\fakepath\Imagen de WhatsApp [DATE] a las 11.42.40_449ed959.jpg"
type input "Imagen de WhatsApp [DATE] a las 11.42.40_449ed959.jpg"
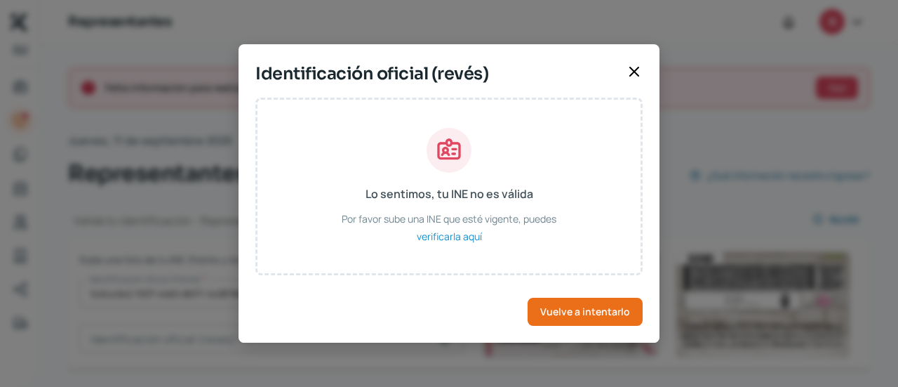
click at [623, 77] on div "Identificación oficial (revés)" at bounding box center [449, 79] width 421 height 37
click at [625, 74] on div "Identificación oficial (revés)" at bounding box center [449, 79] width 421 height 37
click at [628, 74] on icon at bounding box center [634, 71] width 17 height 17
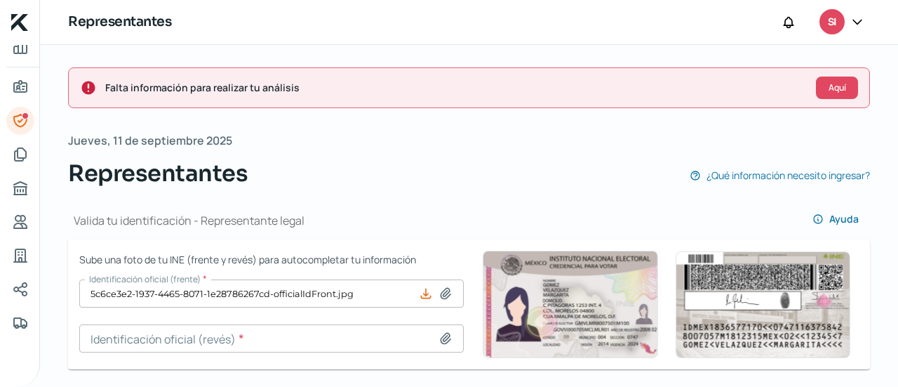
click at [451, 335] on div at bounding box center [449, 338] width 20 height 14
click at [443, 335] on icon at bounding box center [446, 338] width 14 height 14
type input "C:\fakepath\Imagen.jpg"
type input "Imagen.jpg"
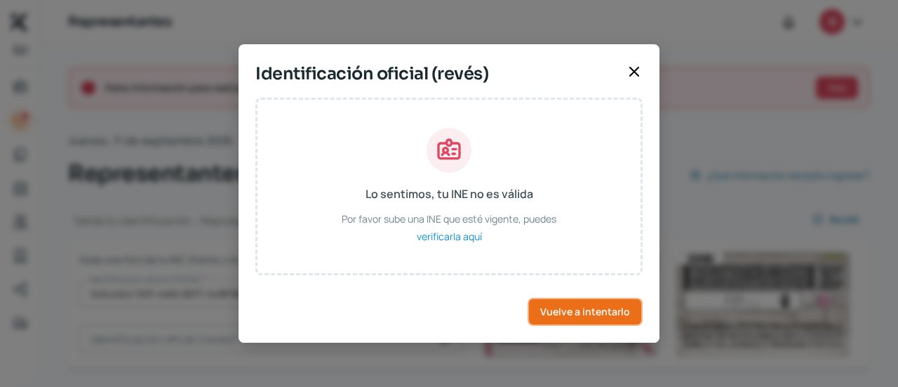
click at [603, 312] on span "Vuelve a intentarlo" at bounding box center [585, 312] width 90 height 10
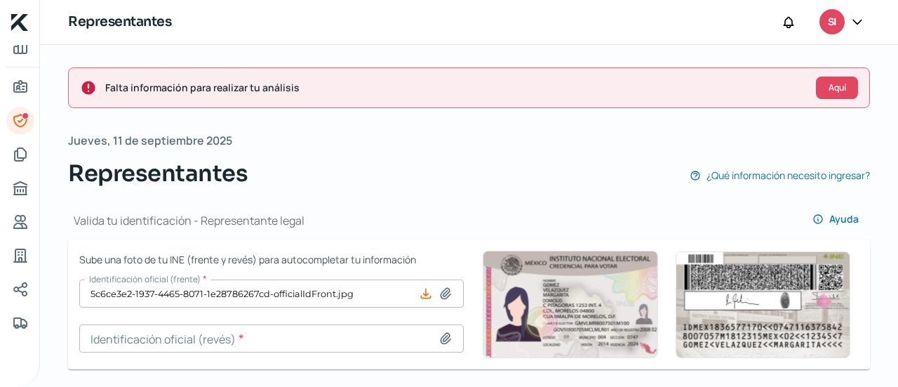
click at [441, 333] on icon at bounding box center [446, 338] width 14 height 14
type input "C:\fakepath\[PERSON_NAME] 2018_page-0002.jpg"
type input "[PERSON_NAME] 2018_page-0002.jpg"
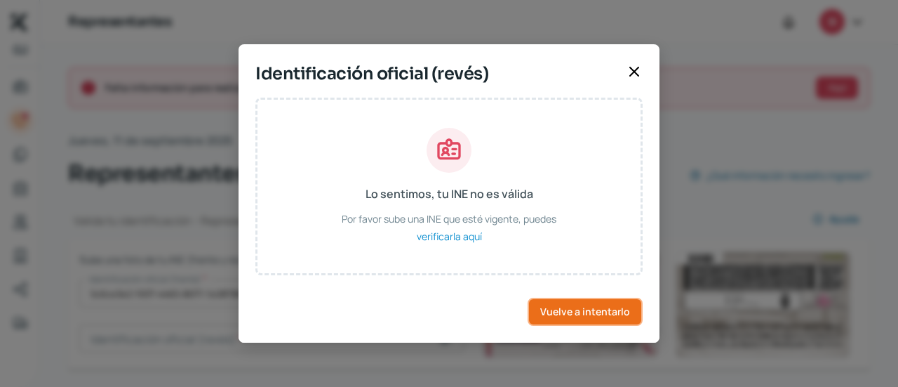
click at [593, 310] on span "Vuelve a intentarlo" at bounding box center [585, 312] width 90 height 10
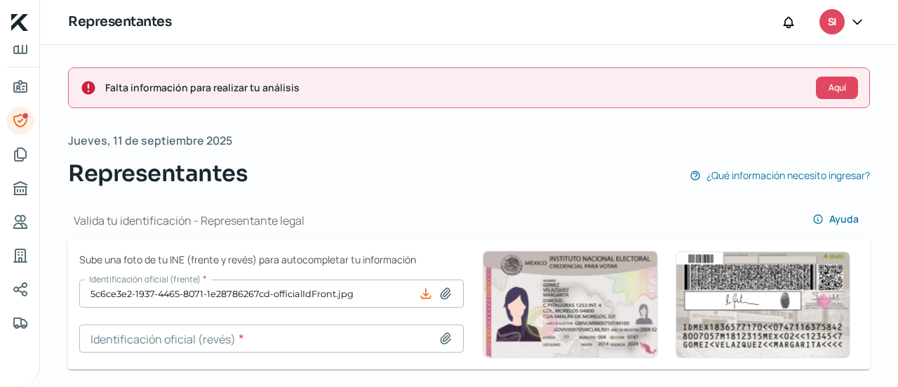
click at [446, 336] on icon at bounding box center [446, 338] width 14 height 14
type input "C:\fakepath\3.jpg"
type input "3.jpg"
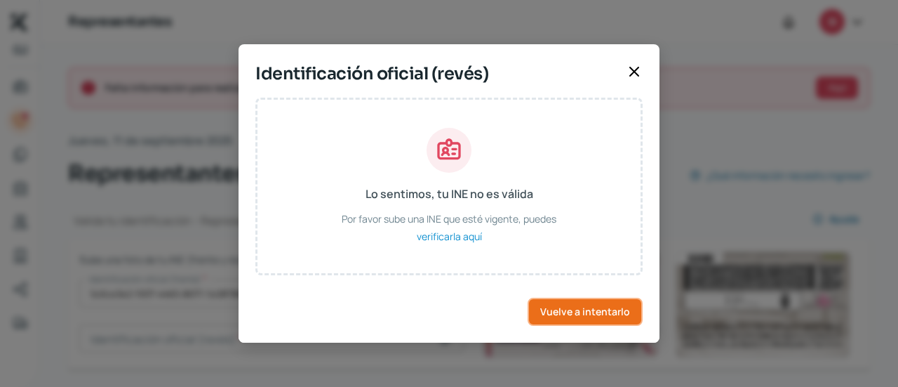
click at [558, 314] on span "Vuelve a intentarlo" at bounding box center [585, 312] width 90 height 10
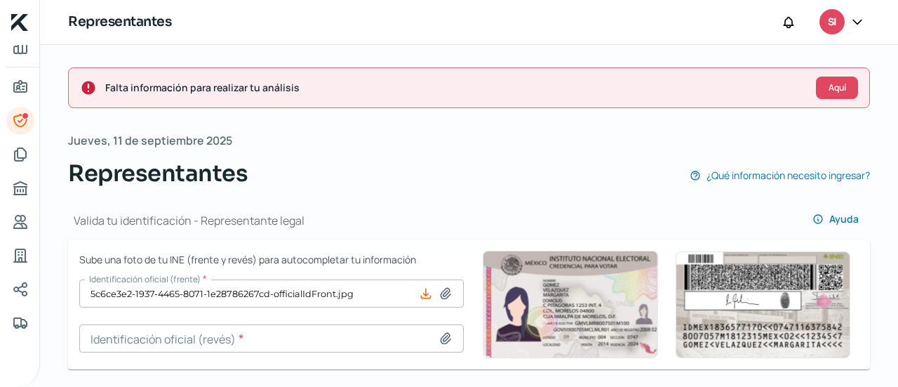
click at [446, 340] on icon at bounding box center [446, 338] width 10 height 11
type input "C:\fakepath\4.jpg"
type input "4.jpg"
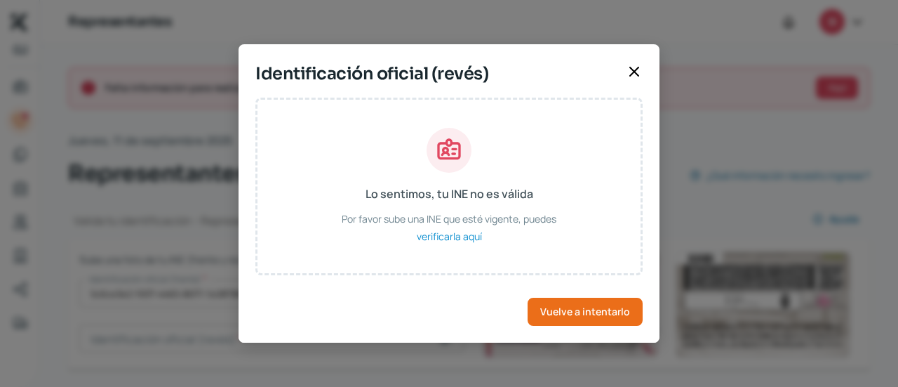
click at [626, 81] on div at bounding box center [634, 73] width 17 height 20
click at [629, 80] on icon at bounding box center [634, 71] width 17 height 17
